Goal: Check status: Check status

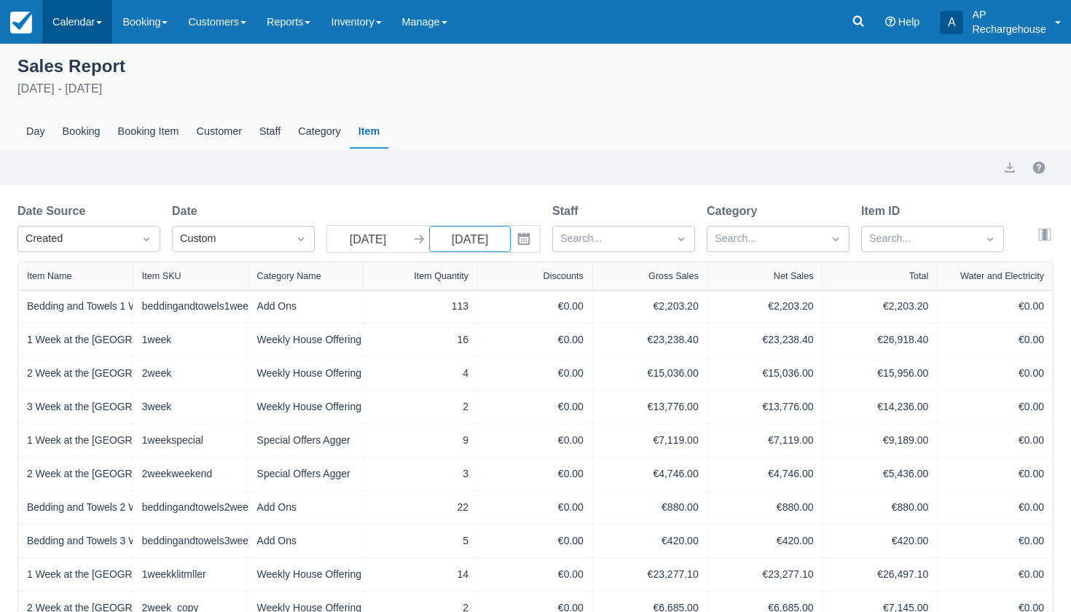
scroll to position [220, 0]
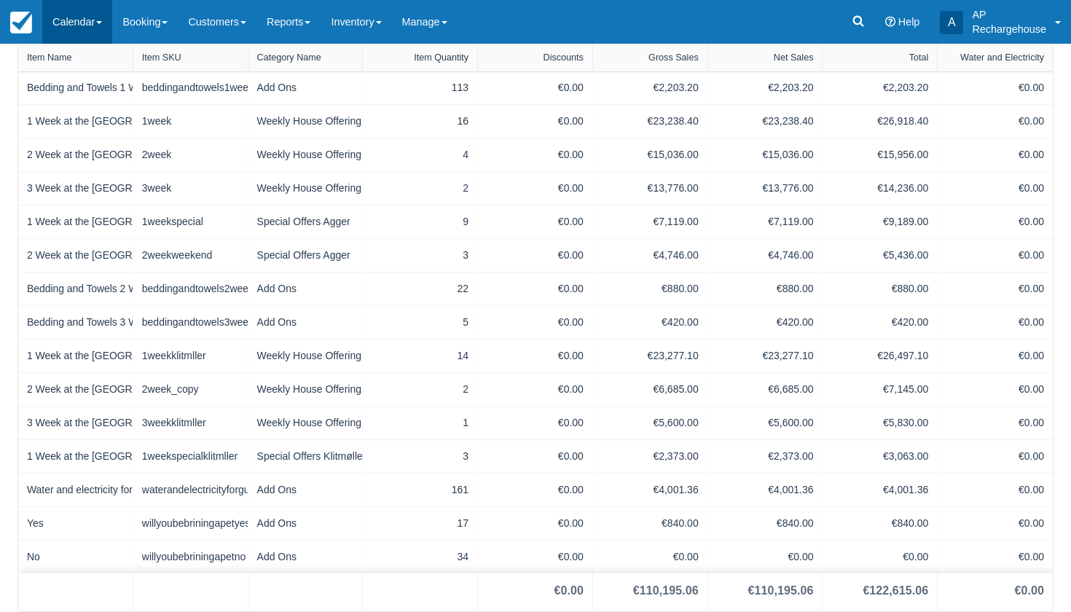
type input "[DATE]"
click at [66, 23] on link "Calendar" at bounding box center [77, 22] width 70 height 44
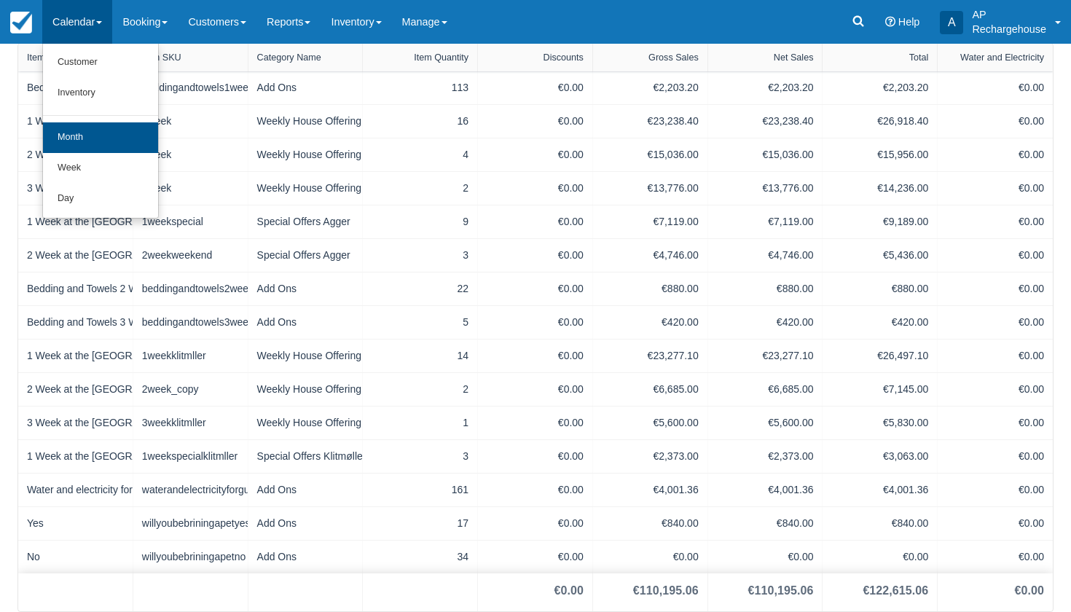
click at [91, 138] on link "Month" at bounding box center [100, 137] width 115 height 31
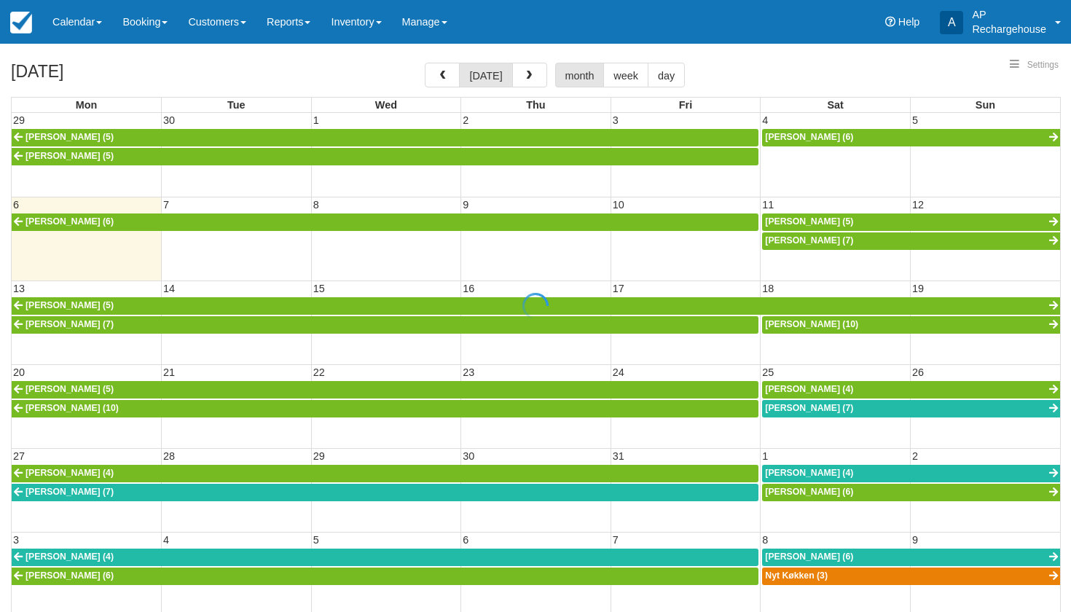
select select
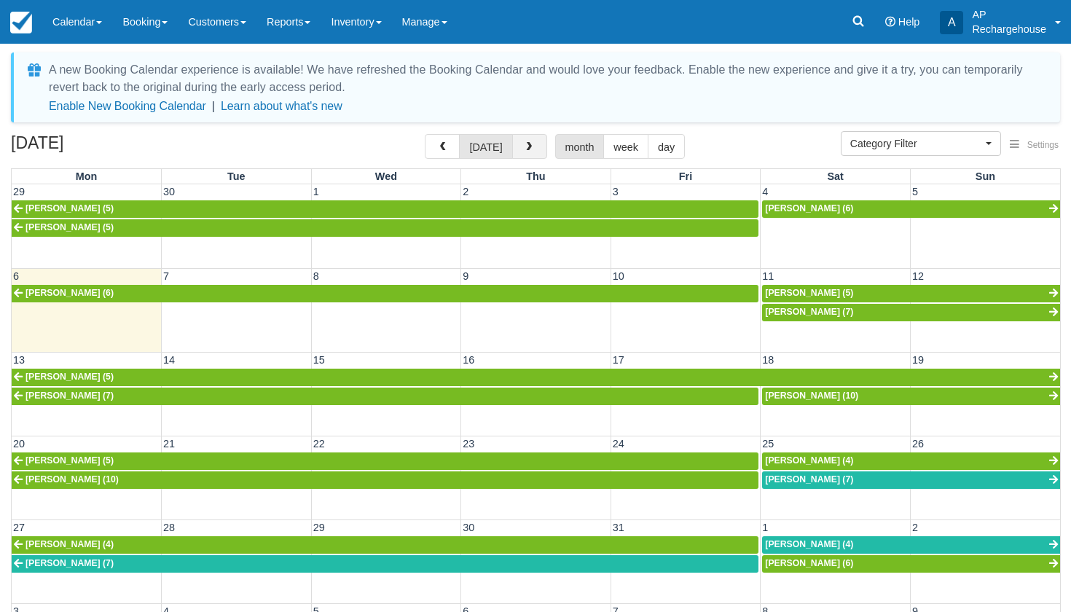
click at [524, 148] on span "button" at bounding box center [529, 147] width 10 height 10
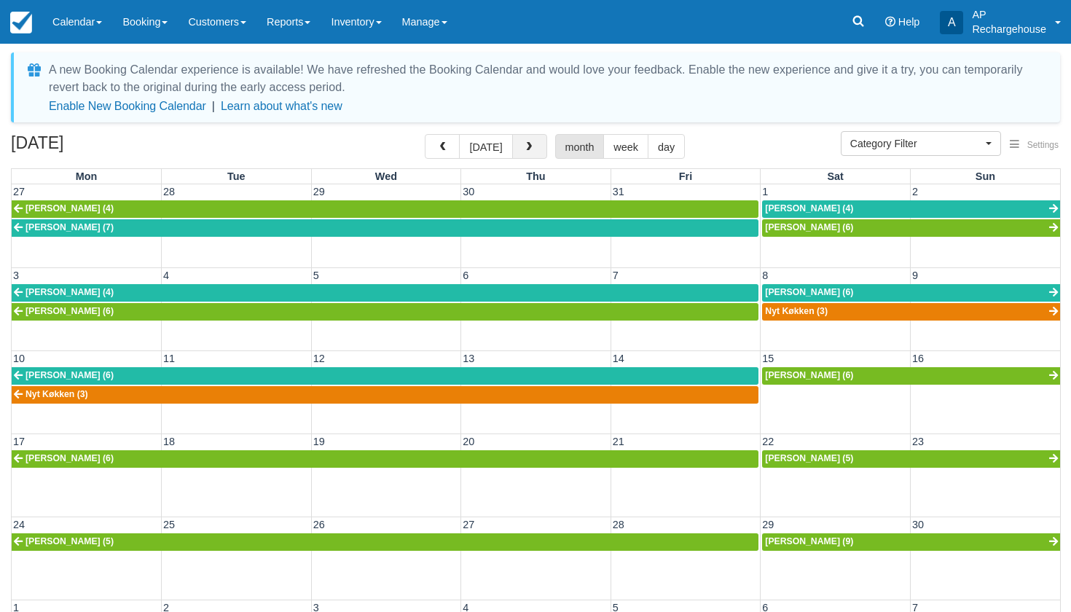
click at [524, 148] on span "button" at bounding box center [529, 147] width 10 height 10
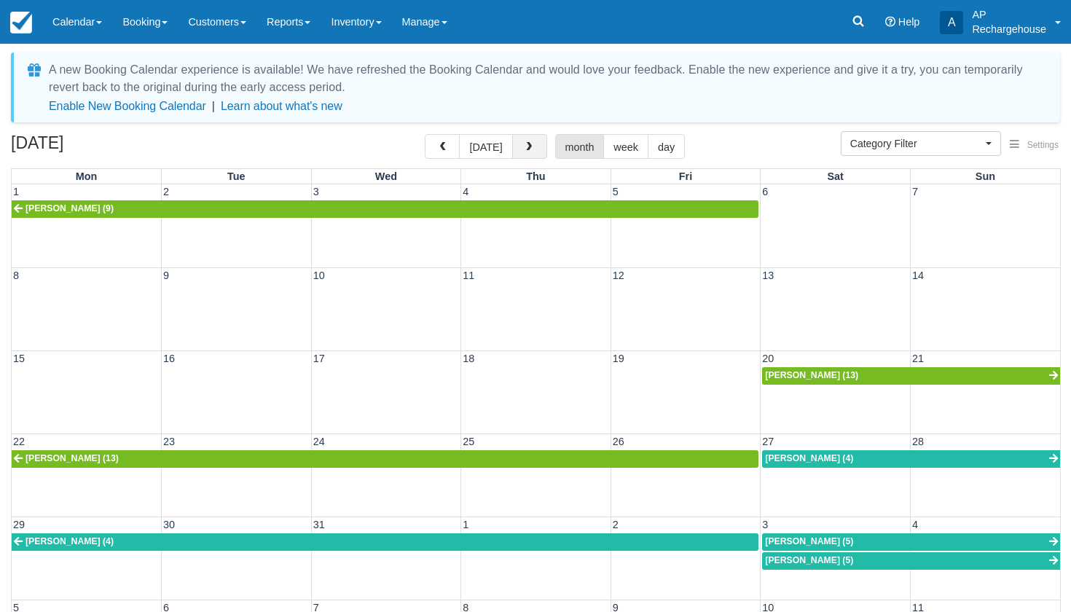
click at [524, 148] on span "button" at bounding box center [529, 147] width 10 height 10
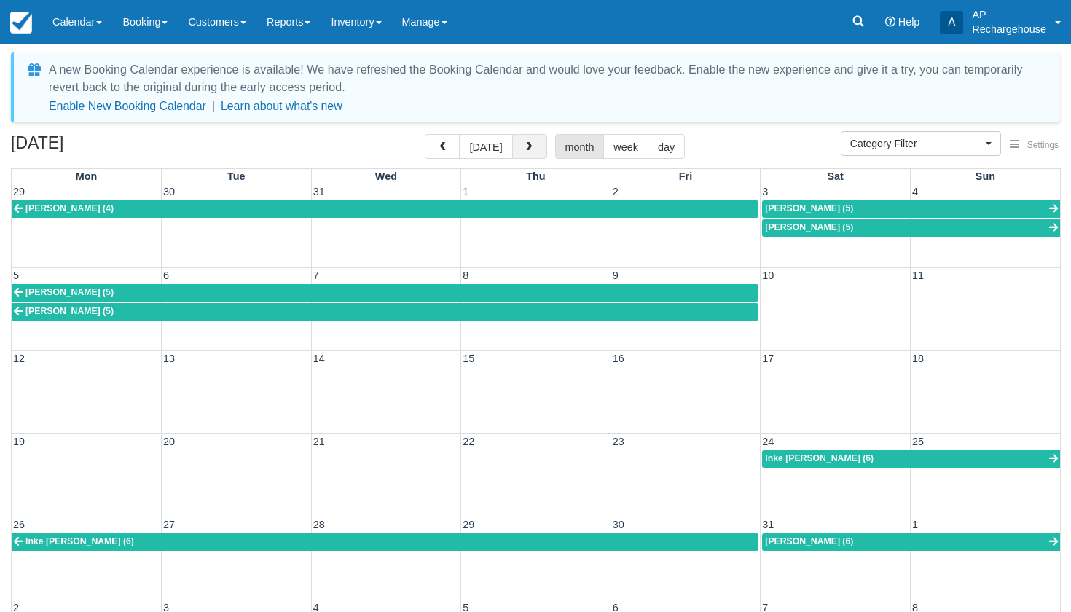
click at [524, 148] on span "button" at bounding box center [529, 147] width 10 height 10
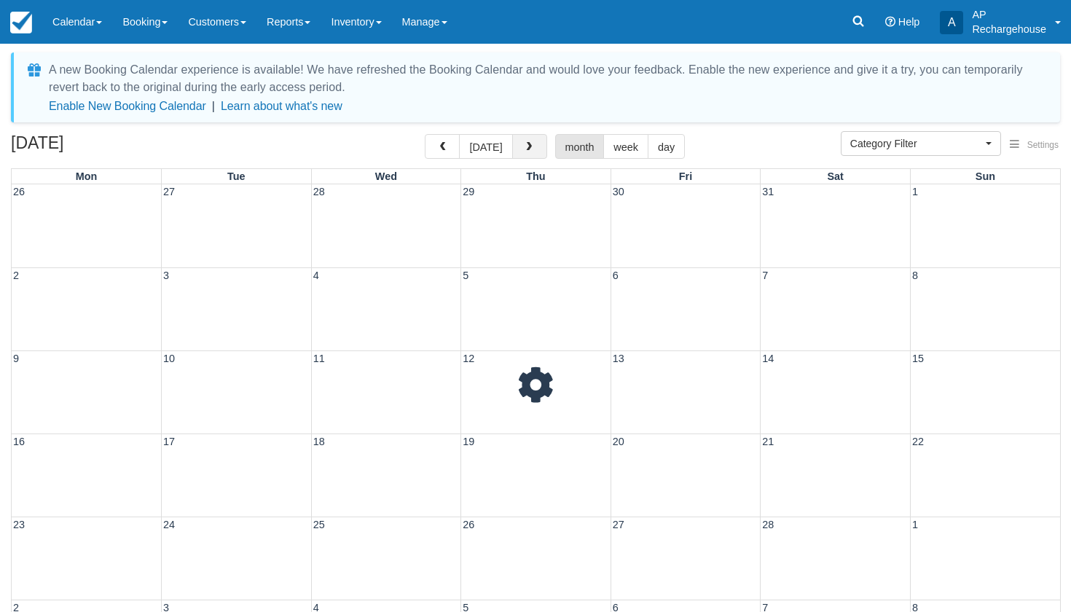
click at [524, 148] on span "button" at bounding box center [529, 147] width 10 height 10
